Goal: Task Accomplishment & Management: Complete application form

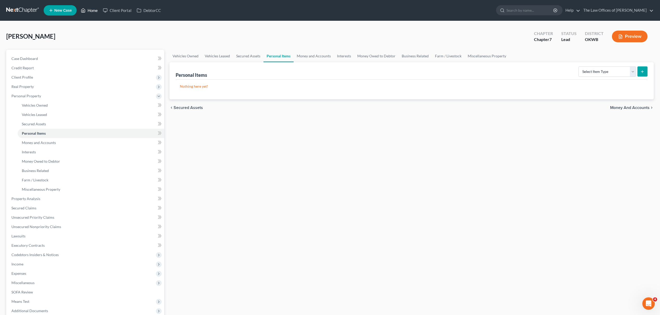
click at [97, 13] on link "Home" at bounding box center [89, 10] width 22 height 9
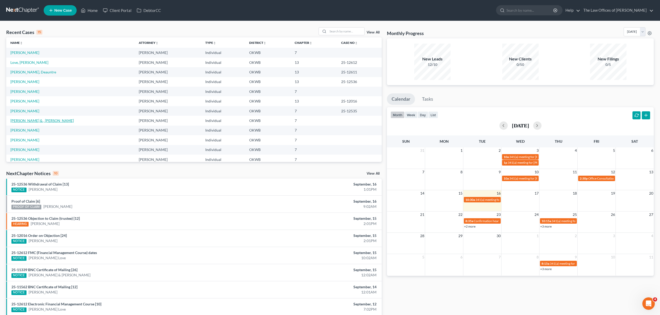
click at [43, 121] on link "[PERSON_NAME] & , [PERSON_NAME]" at bounding box center [41, 120] width 63 height 4
select select "10"
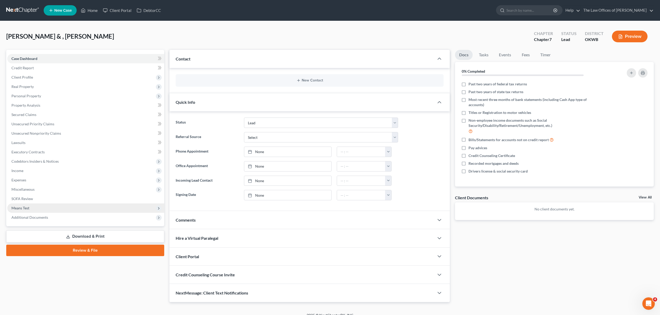
click at [29, 206] on span "Means Test" at bounding box center [85, 208] width 157 height 9
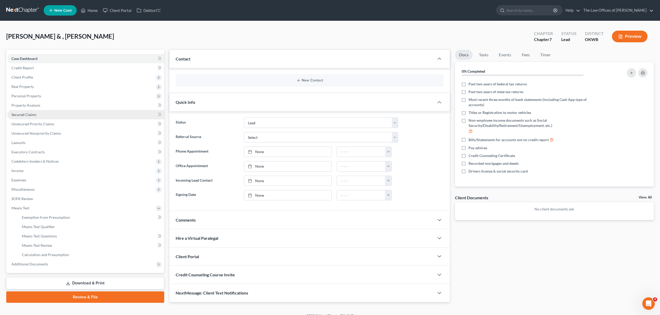
click at [44, 112] on link "Secured Claims" at bounding box center [85, 114] width 157 height 9
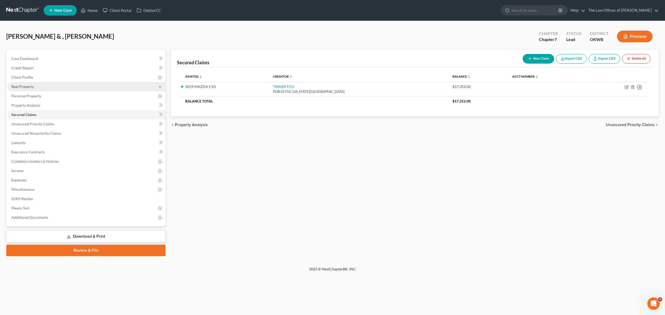
click at [44, 84] on span "Real Property" at bounding box center [86, 86] width 158 height 9
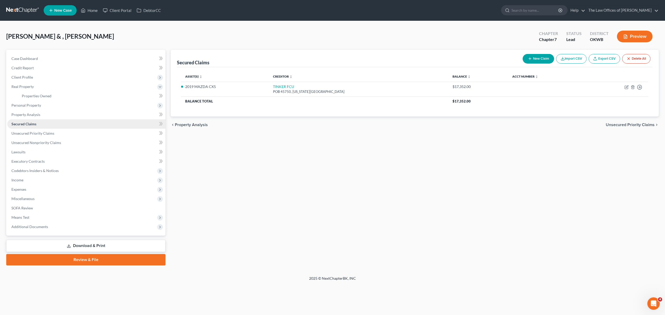
click at [47, 125] on link "Secured Claims" at bounding box center [86, 124] width 158 height 9
click at [46, 124] on link "Secured Claims" at bounding box center [86, 124] width 158 height 9
click at [40, 120] on link "Secured Claims" at bounding box center [86, 124] width 158 height 9
click at [532, 60] on button "New Claim" at bounding box center [538, 59] width 31 height 10
select select "2"
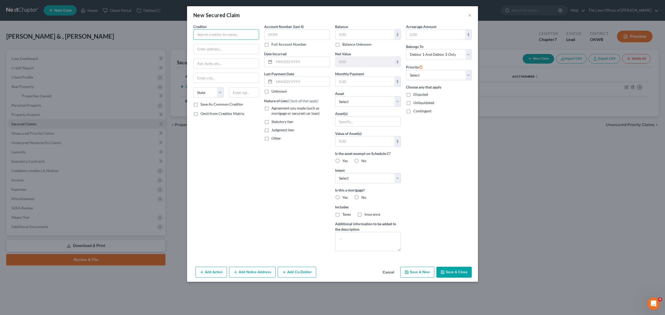
click at [230, 31] on input "text" at bounding box center [226, 34] width 66 height 10
type input "[PERSON_NAME] MORTGAGE"
click at [354, 36] on input "text" at bounding box center [364, 35] width 59 height 10
click at [350, 78] on input "text" at bounding box center [364, 82] width 59 height 10
type input "2,272"
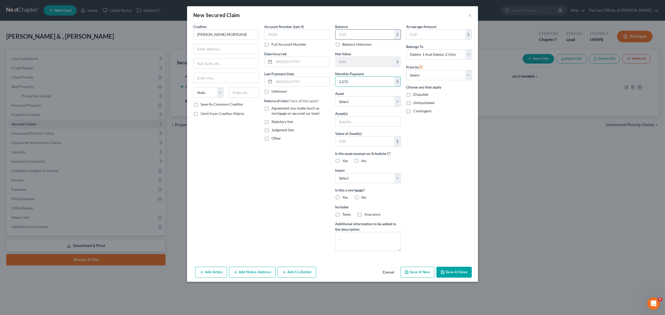
click at [357, 31] on input "text" at bounding box center [364, 35] width 59 height 10
type input "200,000"
click at [353, 99] on select "Select Other Multiple Assets 618 Mustang Rd Ne - $0.0 2019 MAZDA CX5 - $17000.0…" at bounding box center [368, 101] width 66 height 10
click at [442, 133] on div "Arrearage Amount $ Belongs To * Select Debtor 1 Only Debtor 2 Only Debtor 1 And…" at bounding box center [439, 140] width 71 height 232
click at [346, 163] on span "Yes" at bounding box center [344, 161] width 5 height 4
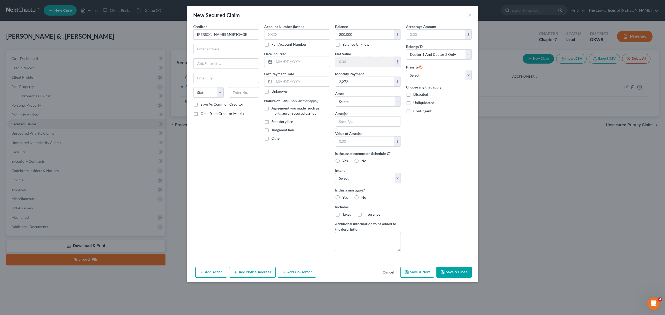
click at [346, 162] on input "Yes" at bounding box center [346, 160] width 3 height 3
radio input "true"
click at [362, 182] on select "Select Surrender Redeem Reaffirm Avoid Other" at bounding box center [368, 178] width 66 height 10
select select "2"
click at [335, 174] on select "Select Surrender Redeem Reaffirm Avoid Other" at bounding box center [368, 178] width 66 height 10
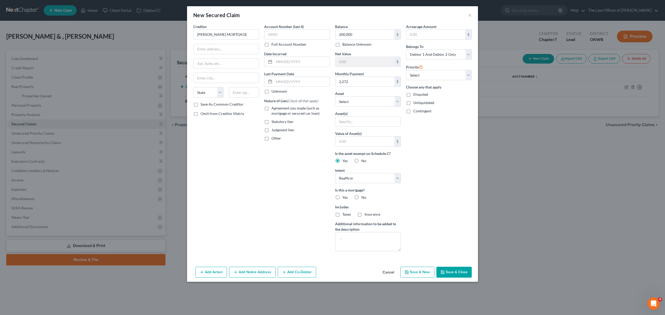
click at [342, 217] on span "Taxes" at bounding box center [346, 214] width 9 height 4
click at [345, 215] on input "Taxes" at bounding box center [346, 213] width 3 height 3
checkbox input "true"
click at [342, 200] on label "Yes" at bounding box center [344, 197] width 5 height 5
click at [345, 199] on input "Yes" at bounding box center [346, 196] width 3 height 3
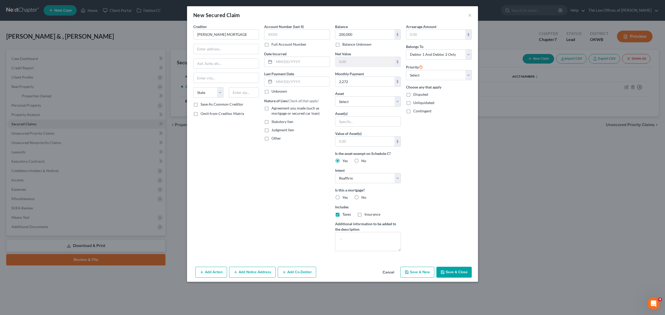
radio input "true"
click at [365, 214] on label "Insurance" at bounding box center [373, 214] width 16 height 5
click at [367, 214] on input "Insurance" at bounding box center [368, 213] width 3 height 3
checkbox input "true"
click at [459, 271] on button "Save & Close" at bounding box center [454, 272] width 35 height 11
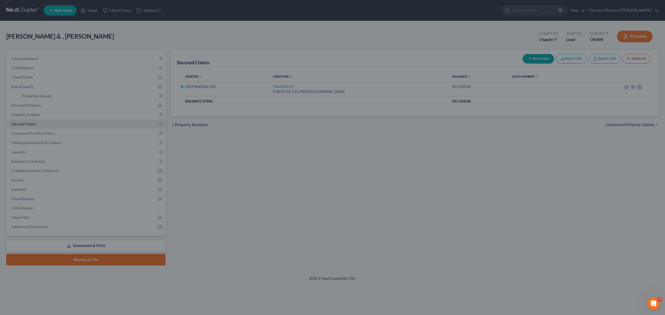
type input "200,000.00"
type input "0"
type input "2,272.00"
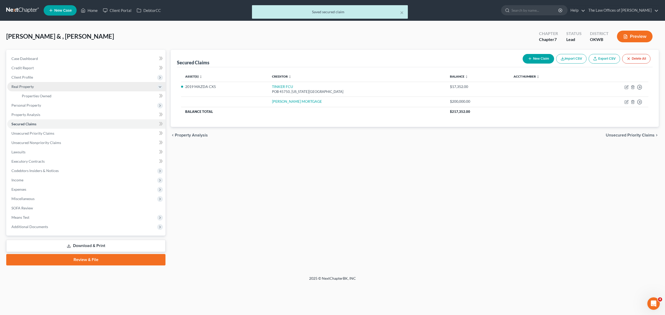
click at [46, 84] on span "Real Property" at bounding box center [86, 86] width 158 height 9
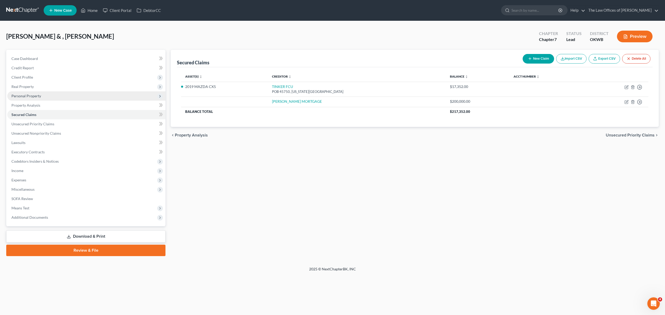
click at [47, 91] on span "Personal Property" at bounding box center [86, 95] width 158 height 9
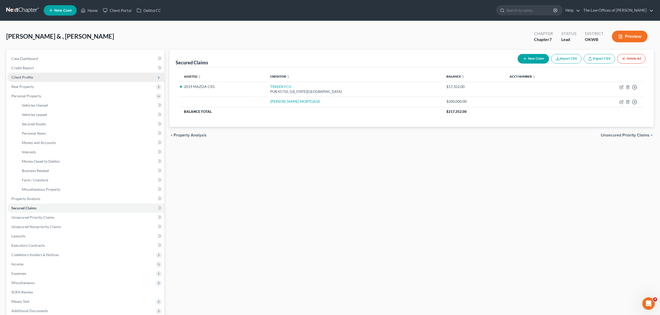
click at [45, 73] on span "Client Profile" at bounding box center [85, 77] width 157 height 9
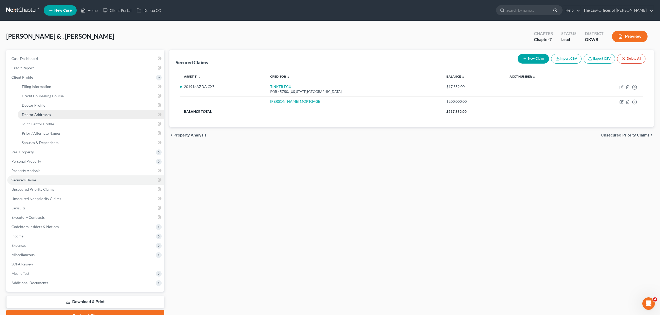
click at [45, 114] on span "Debtor Addresses" at bounding box center [36, 115] width 29 height 4
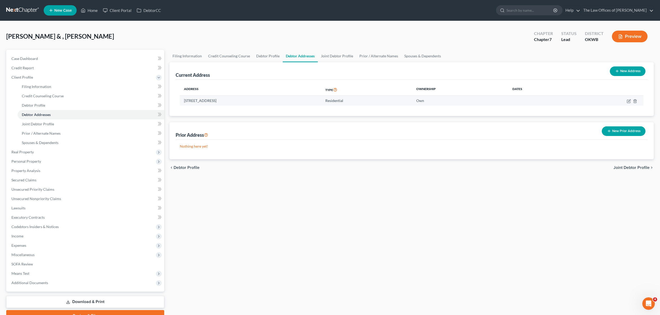
drag, startPoint x: 239, startPoint y: 100, endPoint x: 263, endPoint y: 96, distance: 24.7
click at [239, 99] on td "[STREET_ADDRESS]" at bounding box center [250, 101] width 141 height 10
click at [627, 100] on icon "button" at bounding box center [628, 101] width 3 height 3
select select "37"
select select "8"
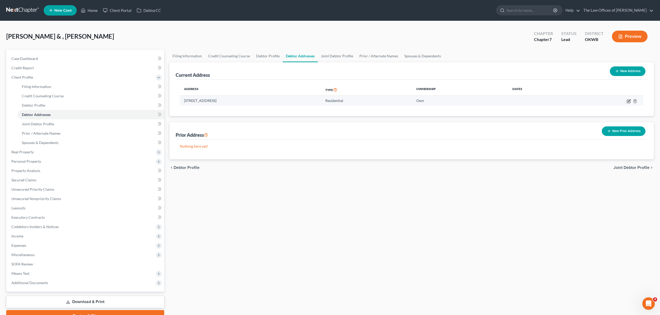
select select "0"
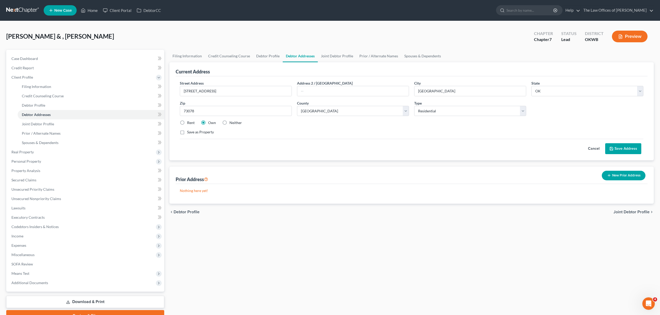
click at [618, 145] on button "Save Address" at bounding box center [623, 148] width 36 height 11
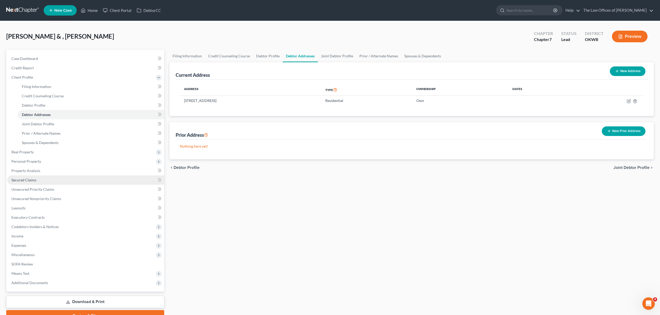
click at [28, 178] on span "Secured Claims" at bounding box center [23, 180] width 25 height 4
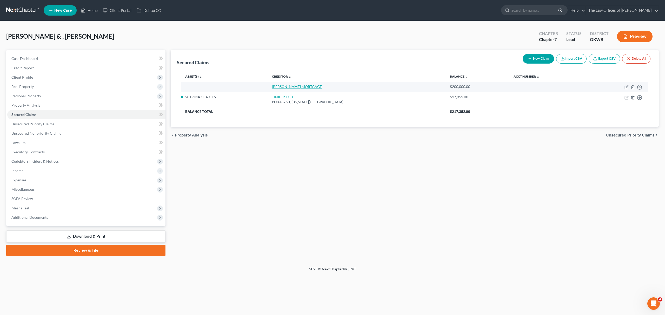
click at [308, 84] on link "[PERSON_NAME] MORTGAGE" at bounding box center [297, 86] width 50 height 4
select select "0"
select select "2"
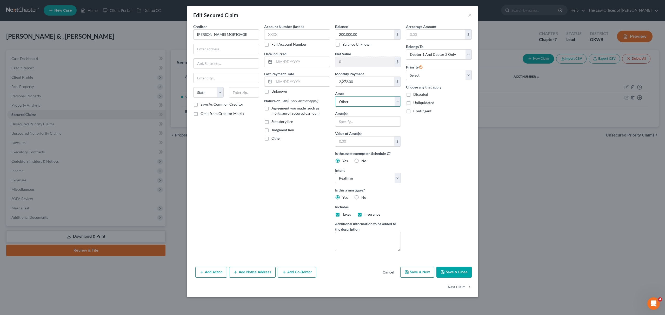
click at [362, 103] on select "Select Other Multiple Assets 618 Mustang Rd Ne - $0.0 2019 MAZDA CX5 - $17000.0…" at bounding box center [368, 101] width 66 height 10
select select "2"
click at [335, 97] on select "Select Other Multiple Assets 618 Mustang Rd Ne - $0.0 2019 MAZDA CX5 - $17000.0…" at bounding box center [368, 101] width 66 height 10
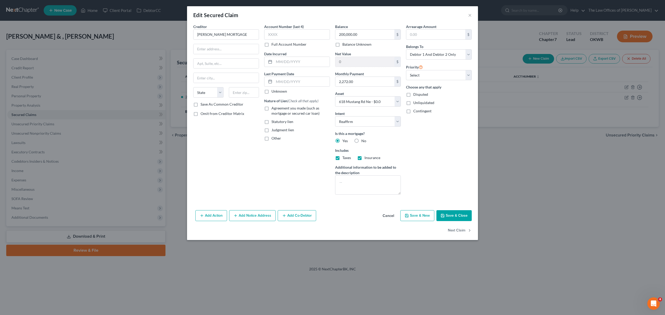
click at [451, 217] on button "Save & Close" at bounding box center [454, 215] width 35 height 11
select select
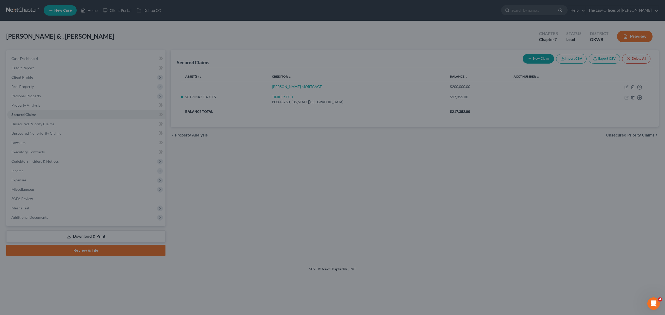
type input "-200,000.00"
select select "2"
type input "0"
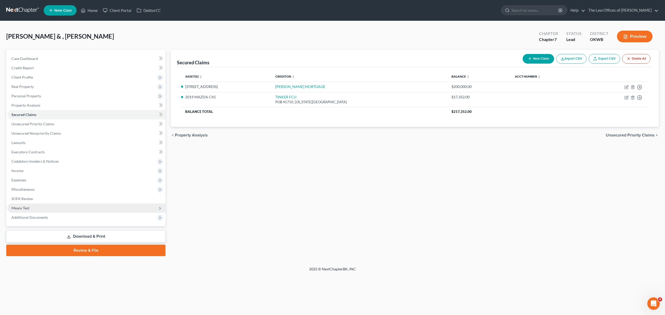
click at [77, 208] on span "Means Test" at bounding box center [86, 208] width 158 height 9
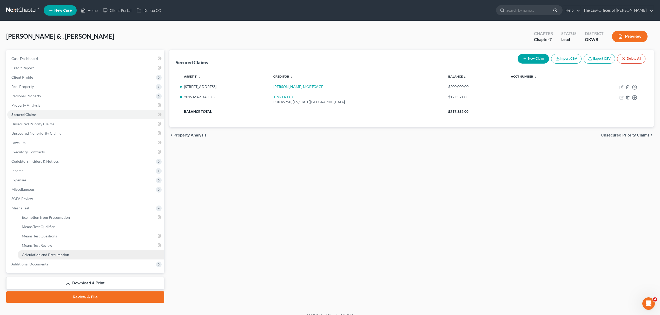
click at [69, 256] on link "Calculation and Presumption" at bounding box center [91, 254] width 147 height 9
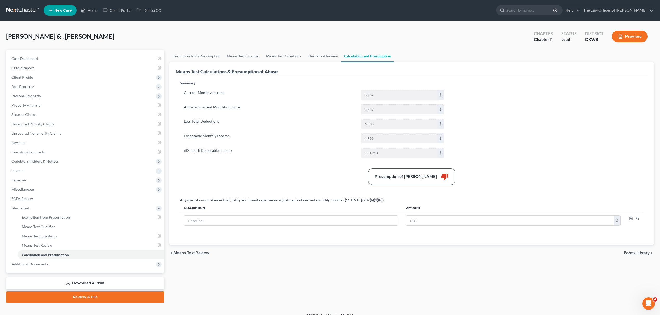
click at [628, 32] on button "Preview" at bounding box center [630, 37] width 36 height 12
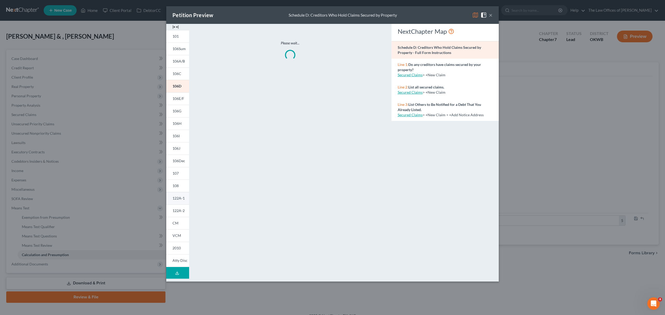
click at [179, 195] on link "122A-1" at bounding box center [177, 198] width 23 height 12
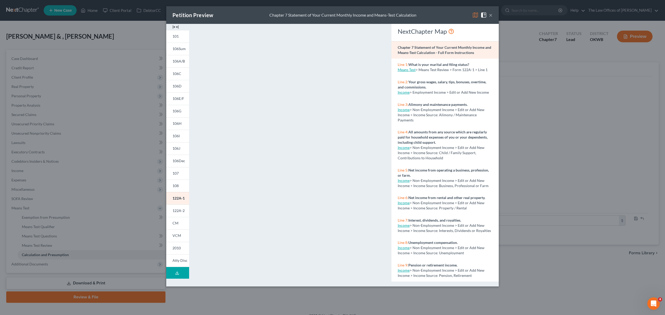
click at [491, 17] on button "×" at bounding box center [491, 15] width 4 height 6
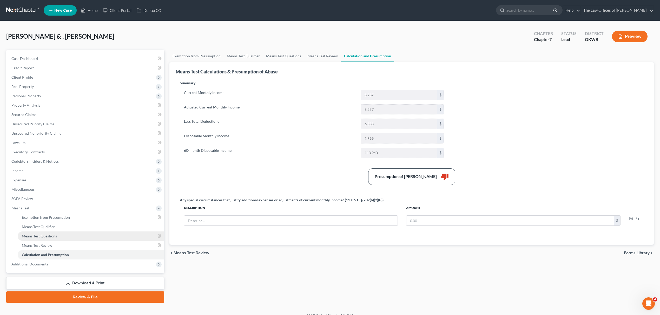
click at [79, 233] on link "Means Test Questions" at bounding box center [91, 236] width 147 height 9
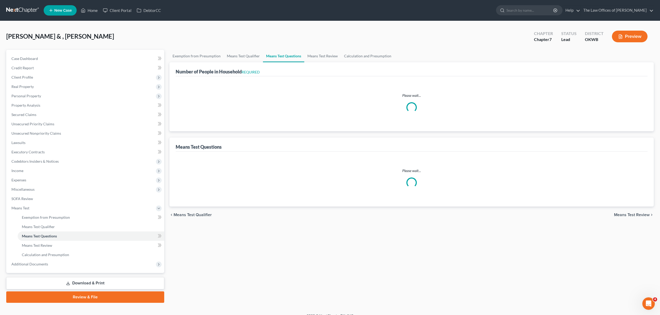
select select "1"
select select "60"
select select "0"
select select "60"
select select "3"
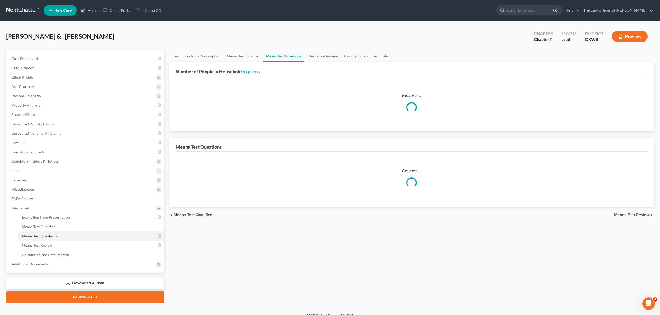
select select "2"
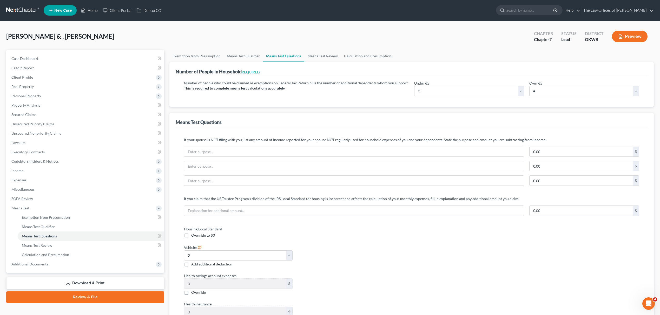
scroll to position [81, 0]
